Goal: Navigation & Orientation: Find specific page/section

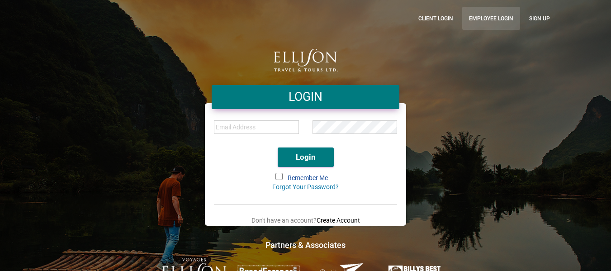
click at [489, 14] on link "Employee Login" at bounding box center [491, 18] width 58 height 23
